Goal: Task Accomplishment & Management: Use online tool/utility

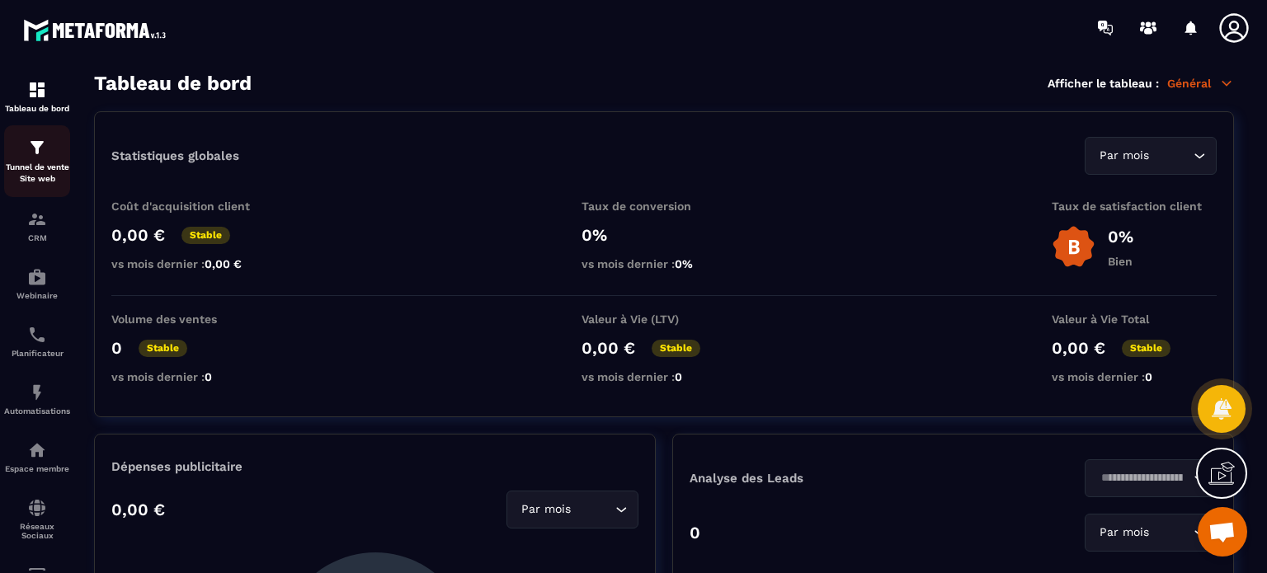
click at [31, 160] on div "Tunnel de vente Site web" at bounding box center [37, 161] width 66 height 47
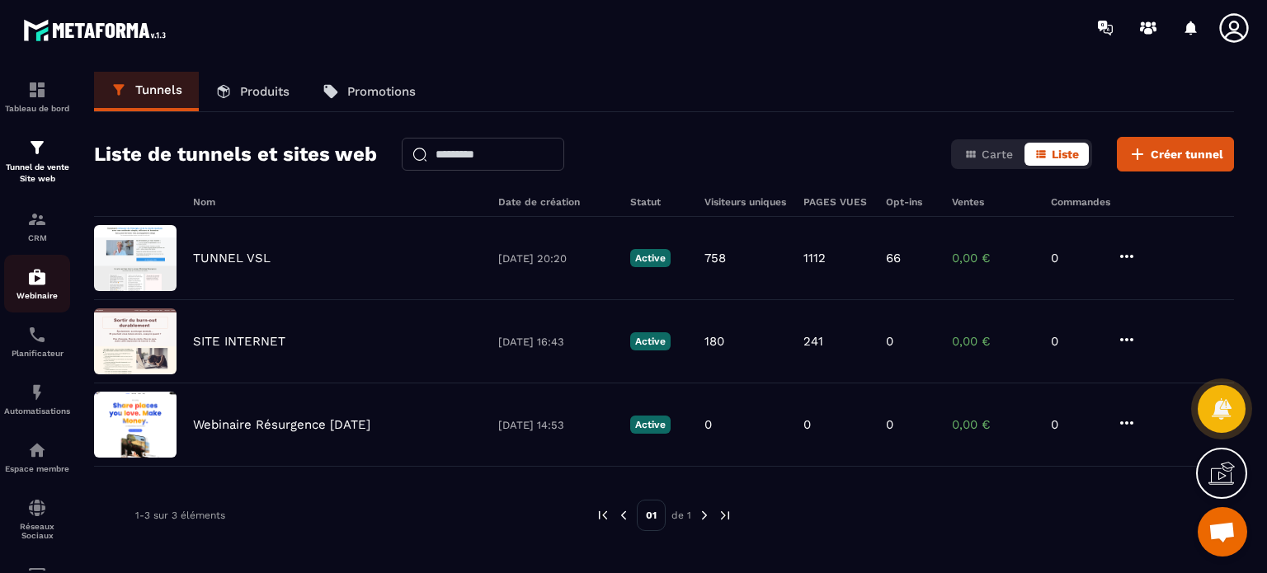
click at [23, 290] on div "Webinaire" at bounding box center [37, 283] width 66 height 33
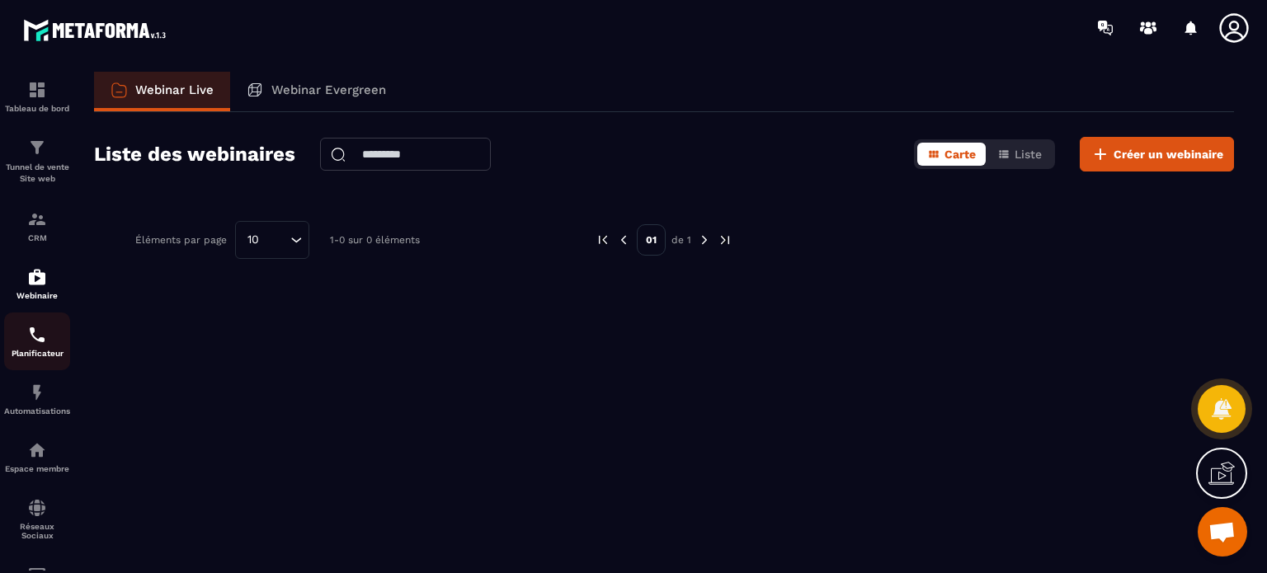
click at [32, 344] on img at bounding box center [37, 335] width 20 height 20
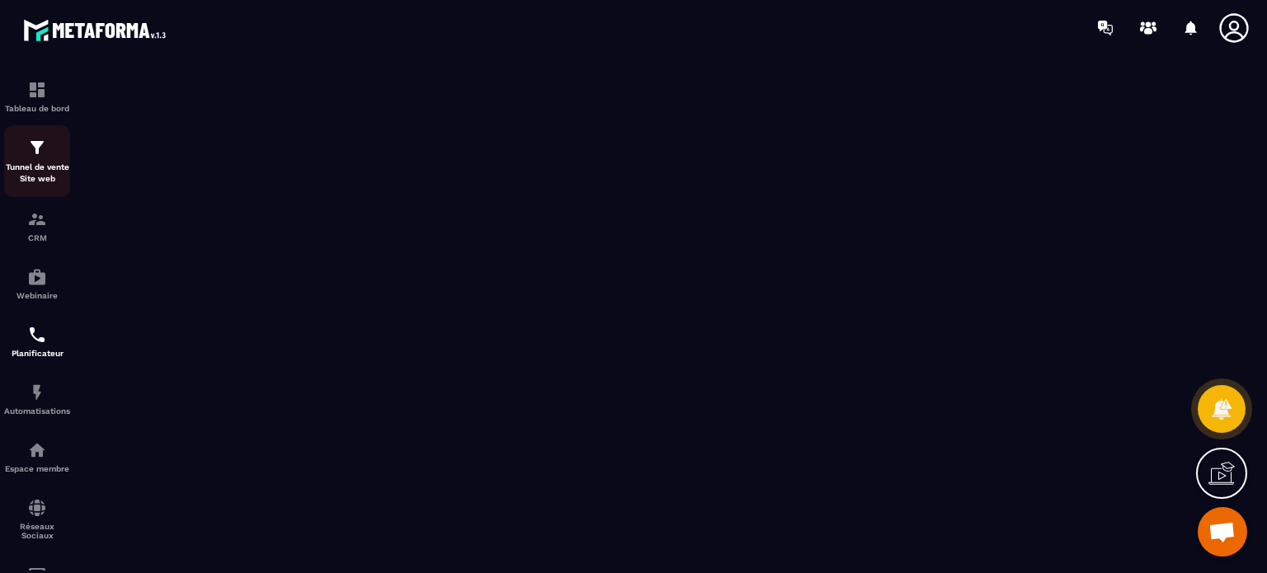
click at [9, 148] on div "Tunnel de vente Site web" at bounding box center [37, 161] width 66 height 47
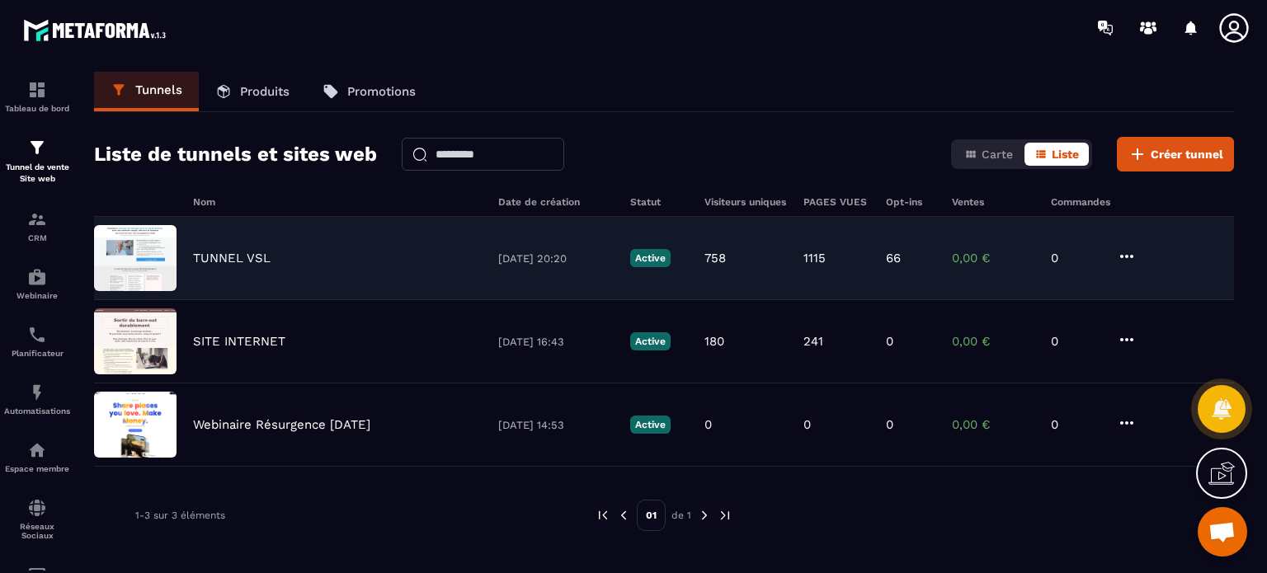
click at [229, 251] on p "TUNNEL VSL" at bounding box center [232, 258] width 78 height 15
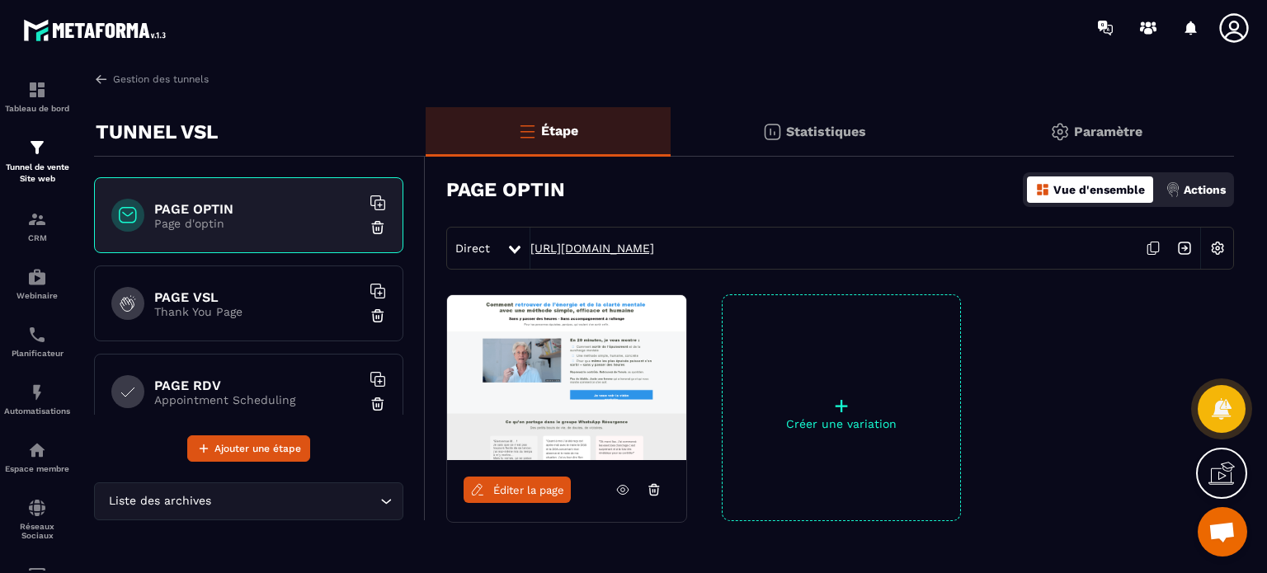
click at [654, 248] on link "https://www.lisepollet.com/etude-de-cas" at bounding box center [593, 248] width 124 height 13
click at [266, 306] on p "Thank You Page" at bounding box center [257, 311] width 206 height 13
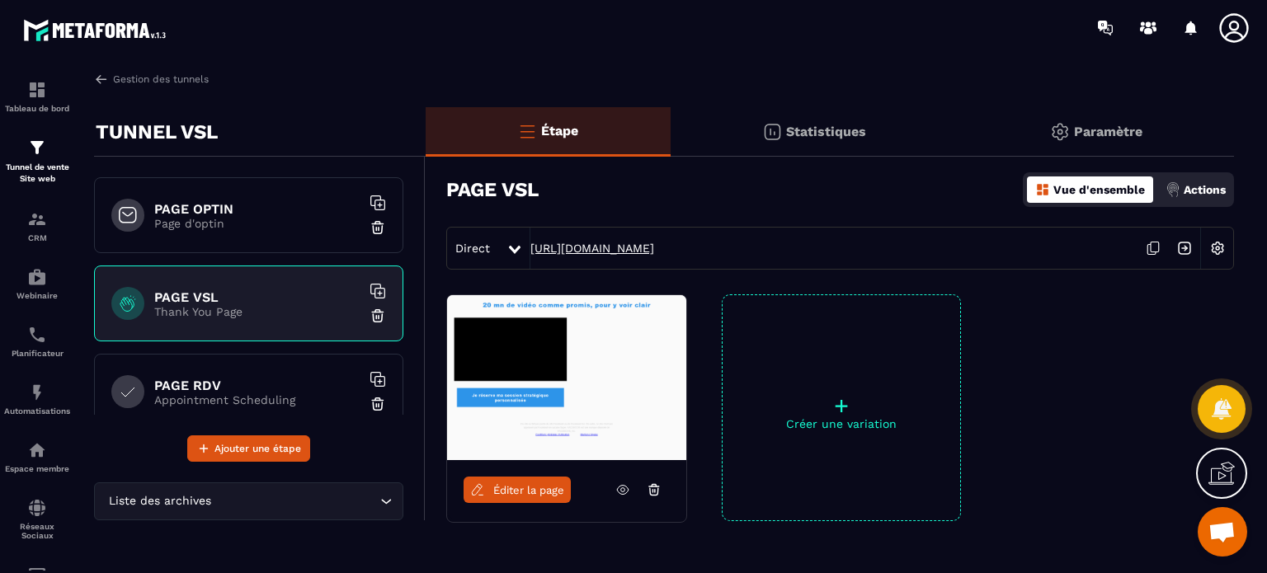
click at [654, 245] on link "https://www.lisepollet.com/vsl-video" at bounding box center [593, 248] width 124 height 13
click at [246, 394] on p "Appointment Scheduling" at bounding box center [257, 400] width 206 height 13
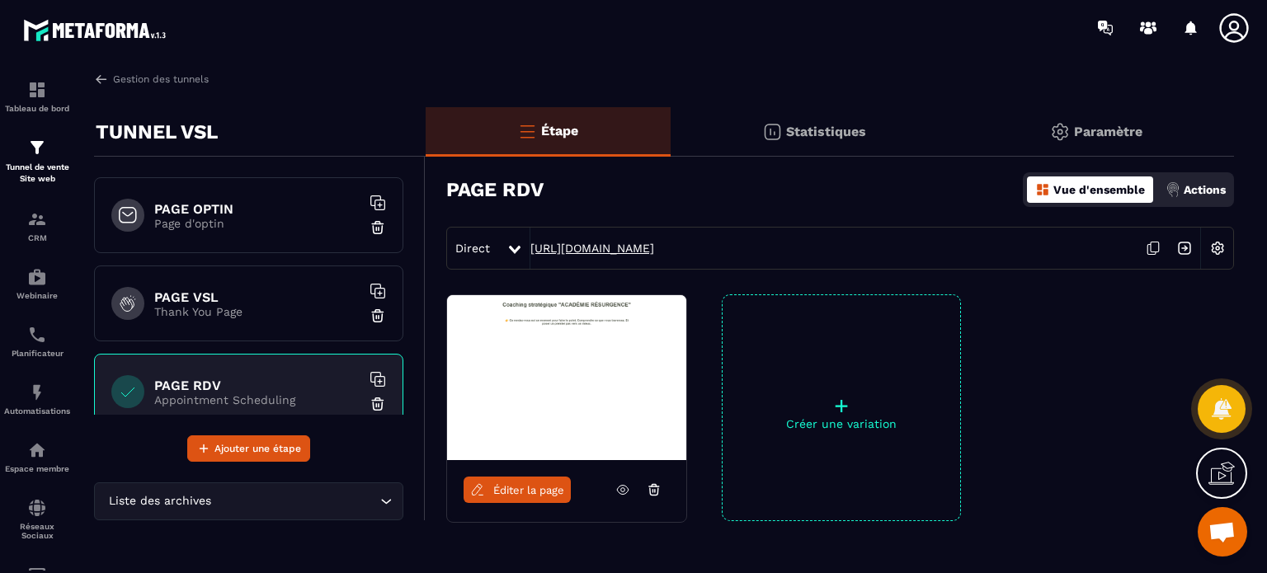
click at [597, 248] on link "https://www.lisepollet.com/book-meeting" at bounding box center [593, 248] width 124 height 13
click at [264, 248] on div "PAGE OPTIN Page d'optin" at bounding box center [248, 215] width 309 height 76
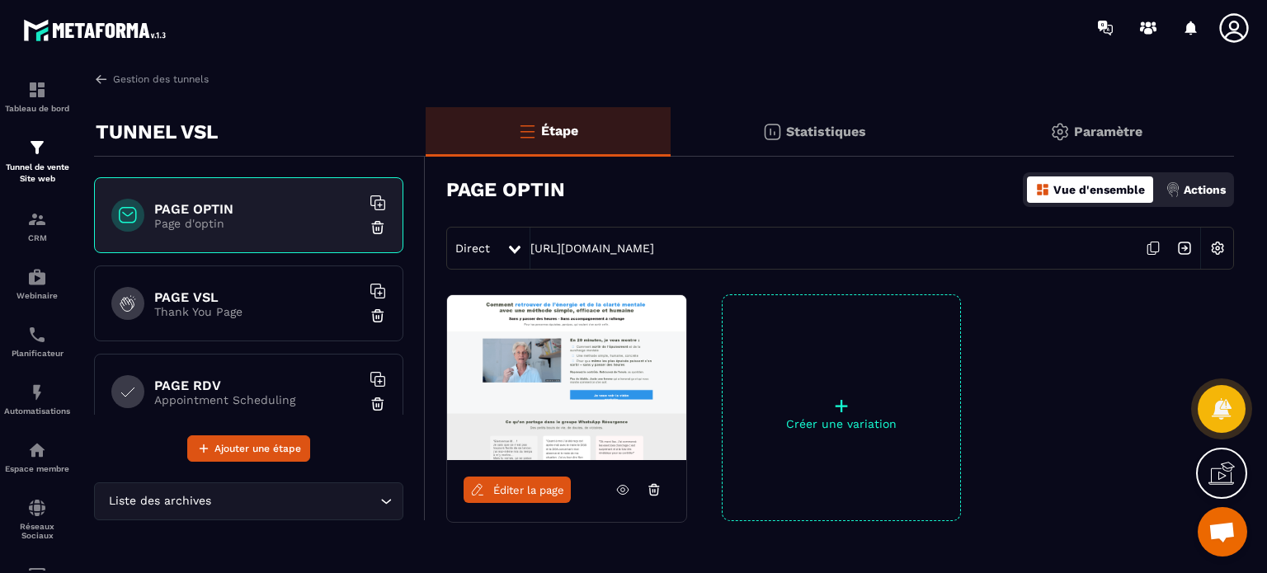
click at [212, 283] on div "PAGE VSL Thank You Page" at bounding box center [248, 304] width 309 height 76
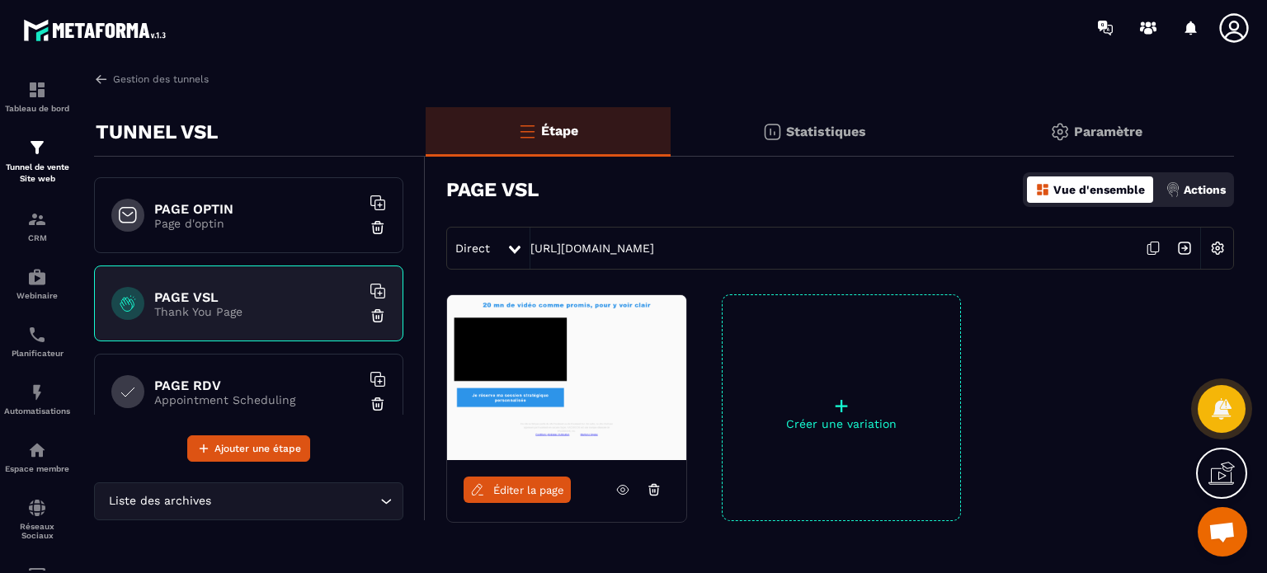
click at [512, 489] on span "Éditer la page" at bounding box center [528, 490] width 71 height 12
